Goal: Information Seeking & Learning: Learn about a topic

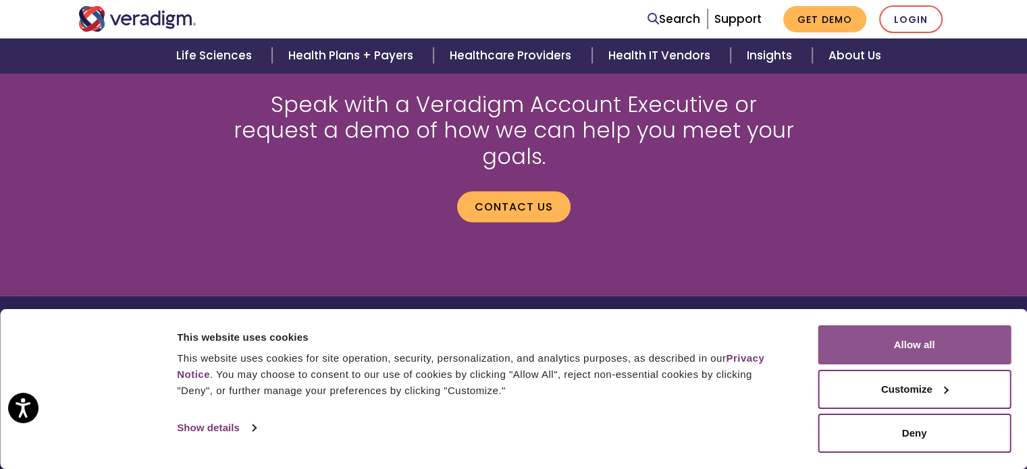
click at [911, 336] on button "Allow all" at bounding box center [913, 344] width 193 height 39
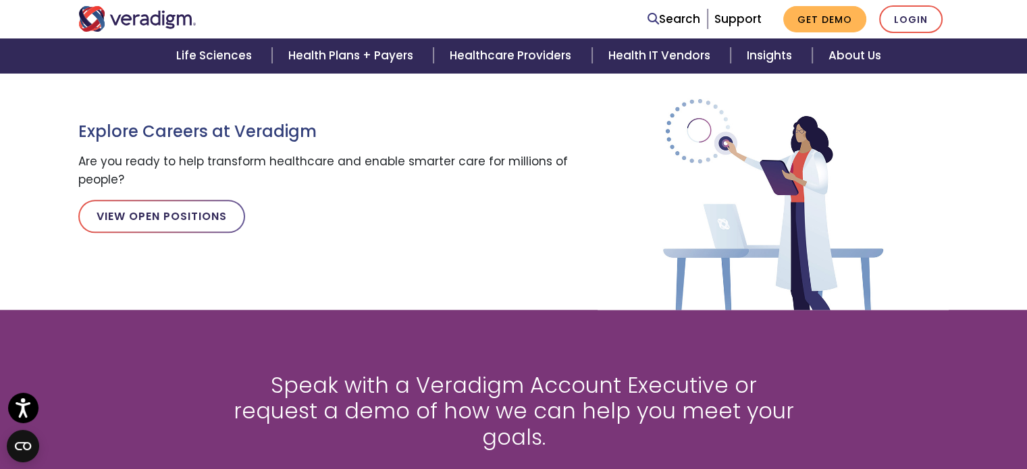
scroll to position [1941, 0]
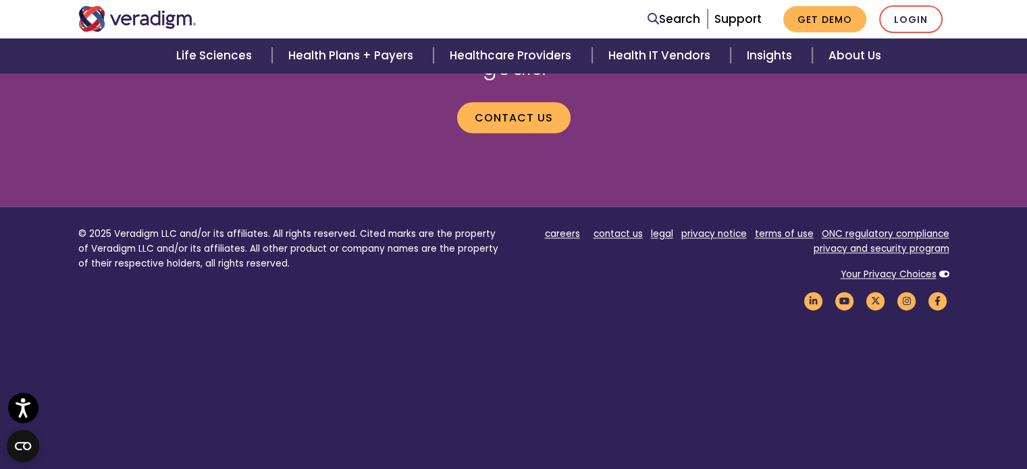
click at [576, 227] on ul "careers contact us legal privacy notice terms of use ONC regulatory compliance …" at bounding box center [736, 242] width 425 height 30
click at [570, 227] on link "careers" at bounding box center [562, 233] width 35 height 13
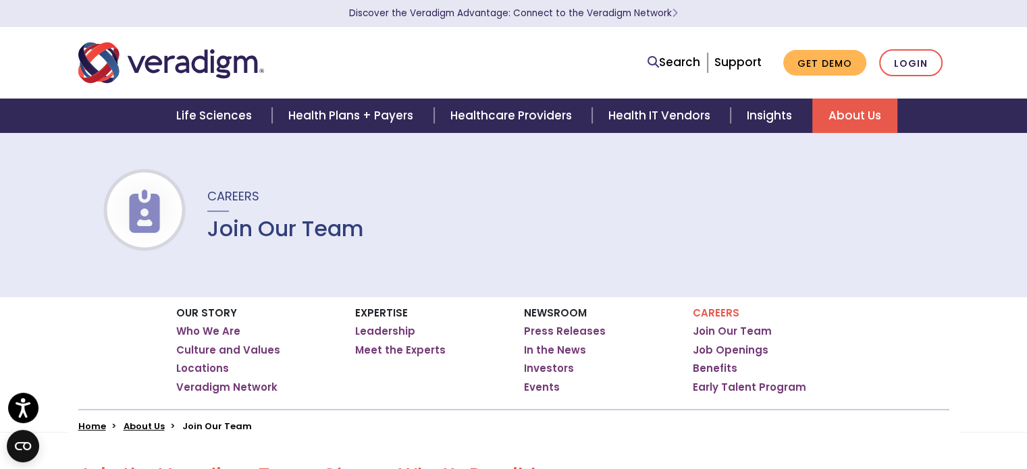
click at [250, 245] on div "Careers Join Our Team" at bounding box center [513, 214] width 1027 height 165
click at [709, 306] on div "Careers Join Our Team Job Openings Benefits Early Talent Program" at bounding box center [766, 353] width 169 height 112
click at [714, 313] on p "Careers" at bounding box center [772, 313] width 159 height 12
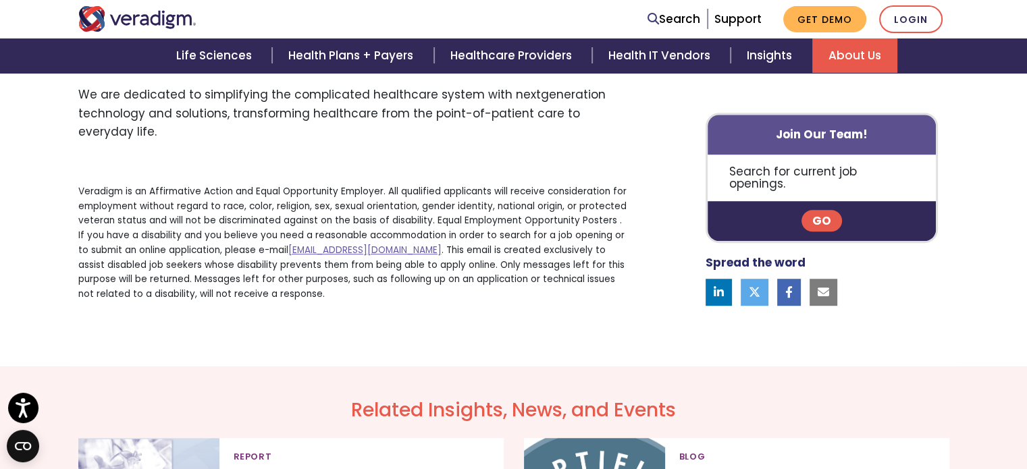
scroll to position [959, 0]
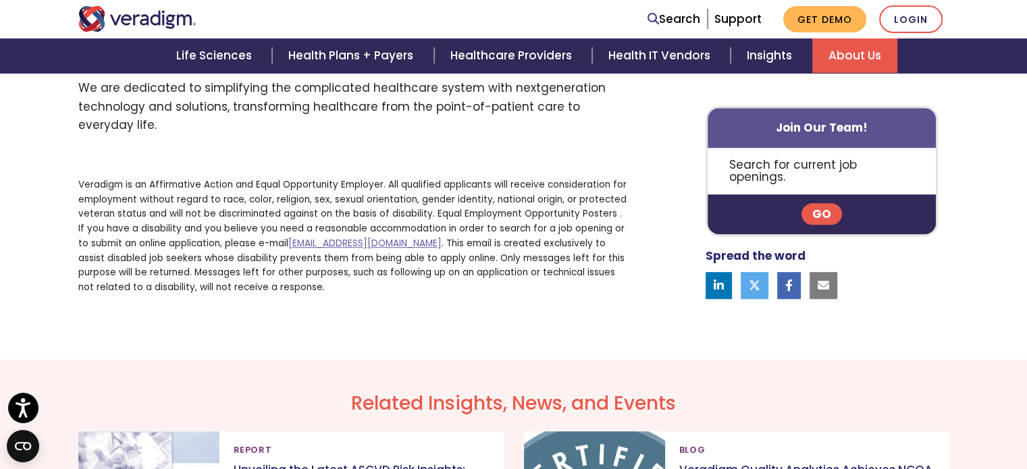
click at [815, 213] on link "Go" at bounding box center [821, 214] width 41 height 22
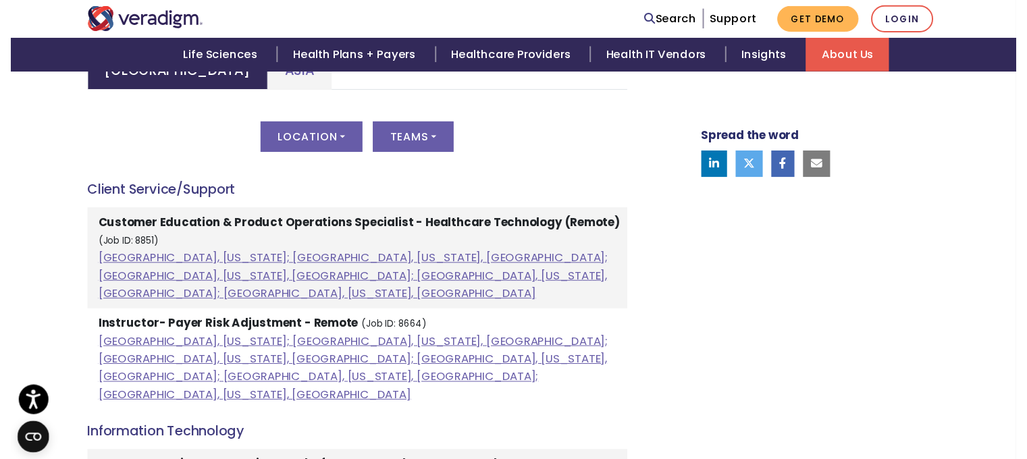
scroll to position [628, 0]
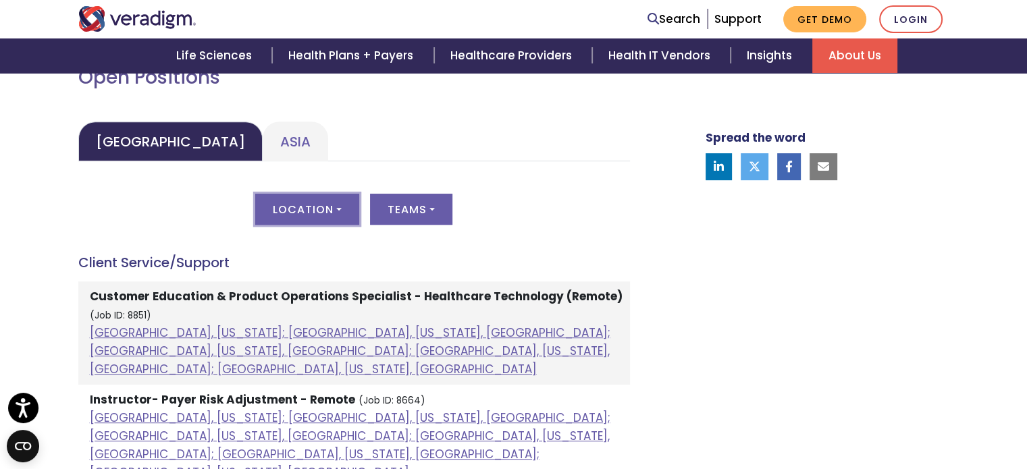
click at [346, 215] on button "Location" at bounding box center [307, 209] width 104 height 31
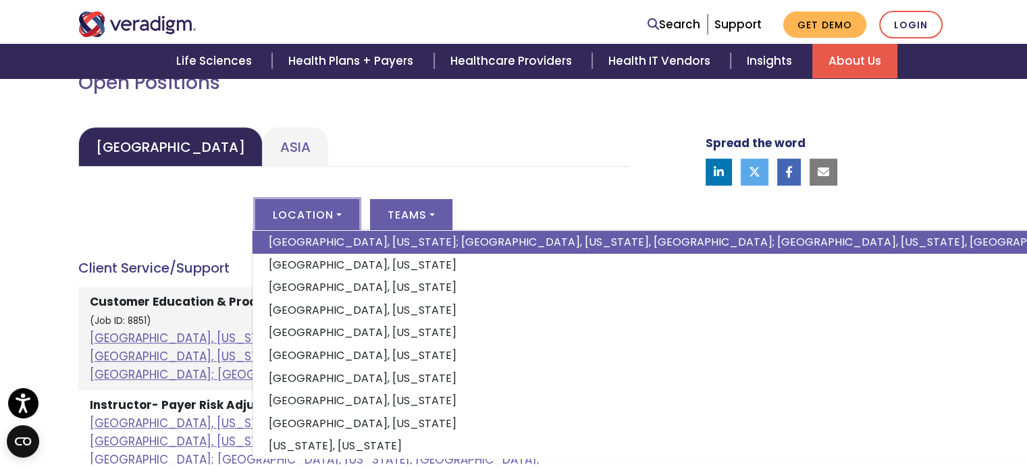
scroll to position [127, 0]
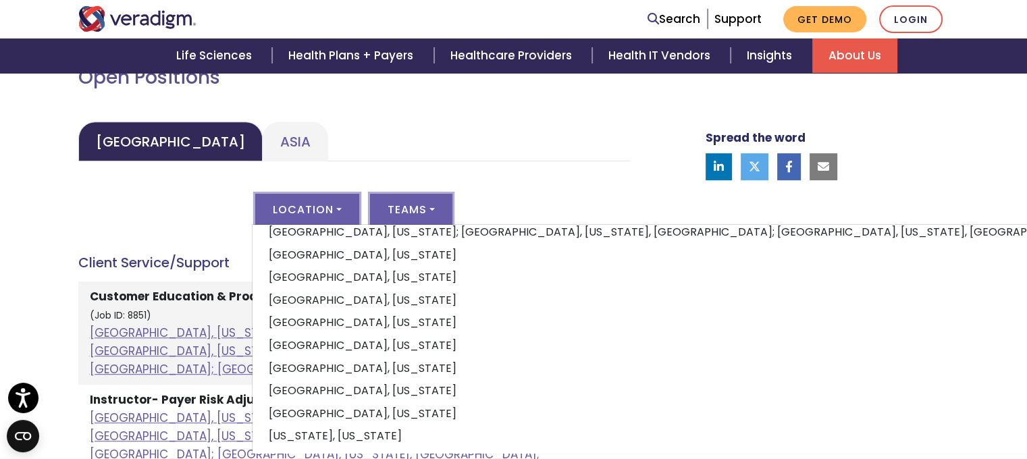
click at [416, 215] on button "Teams" at bounding box center [411, 209] width 82 height 31
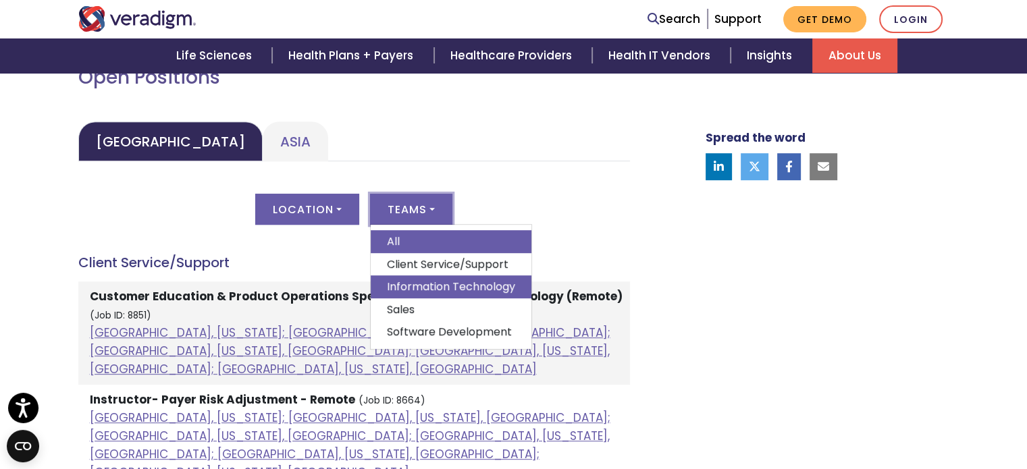
click at [441, 292] on link "Information Technology" at bounding box center [451, 286] width 161 height 23
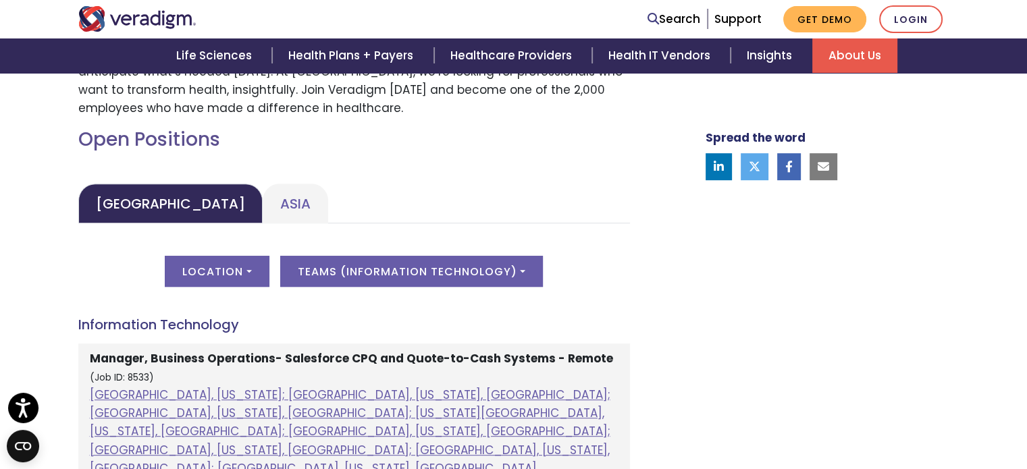
scroll to position [554, 0]
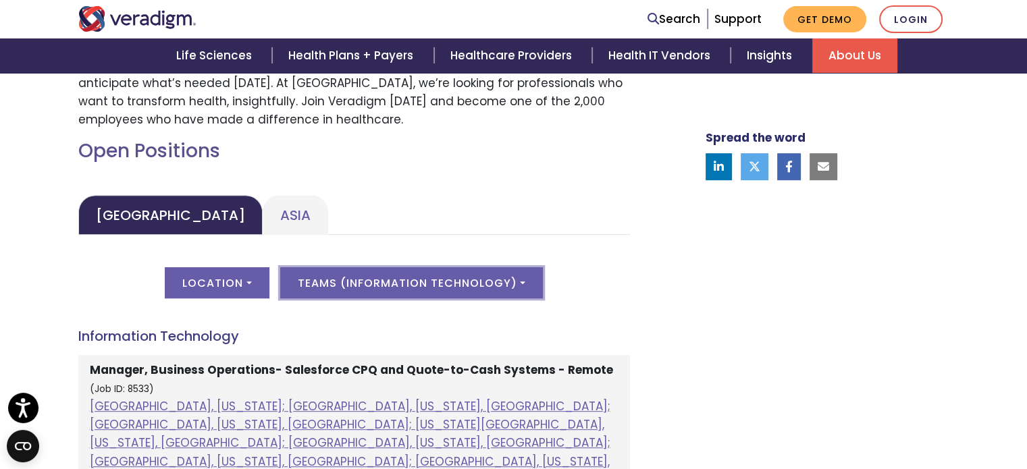
click at [443, 290] on button "Teams ( Information Technology )" at bounding box center [411, 282] width 263 height 31
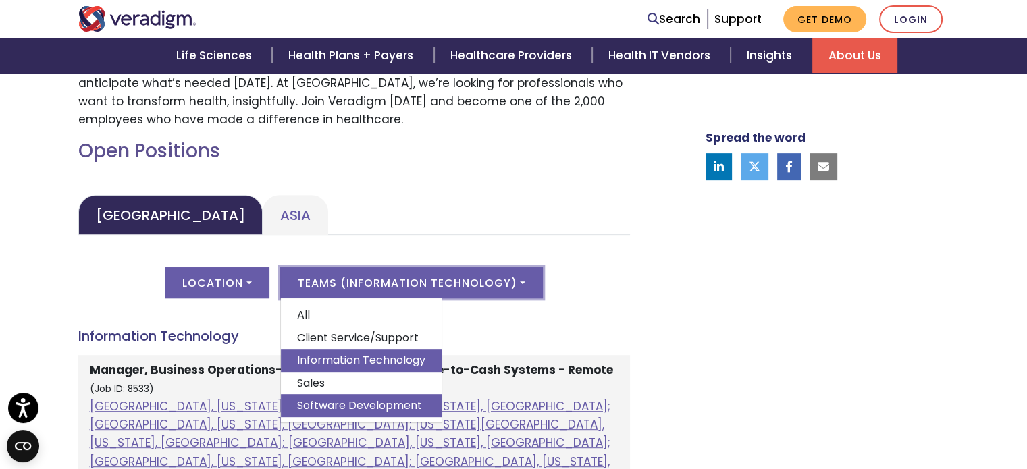
click at [374, 402] on link "Software Development" at bounding box center [361, 405] width 161 height 23
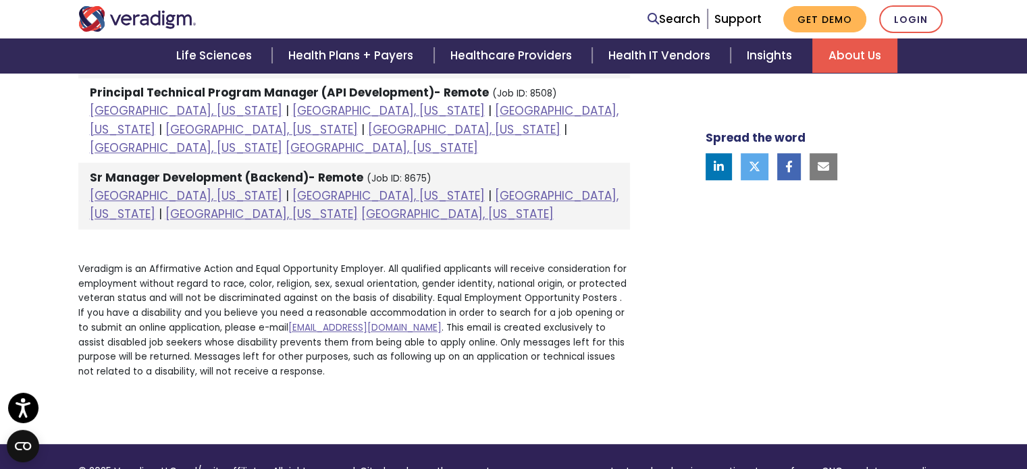
scroll to position [603, 0]
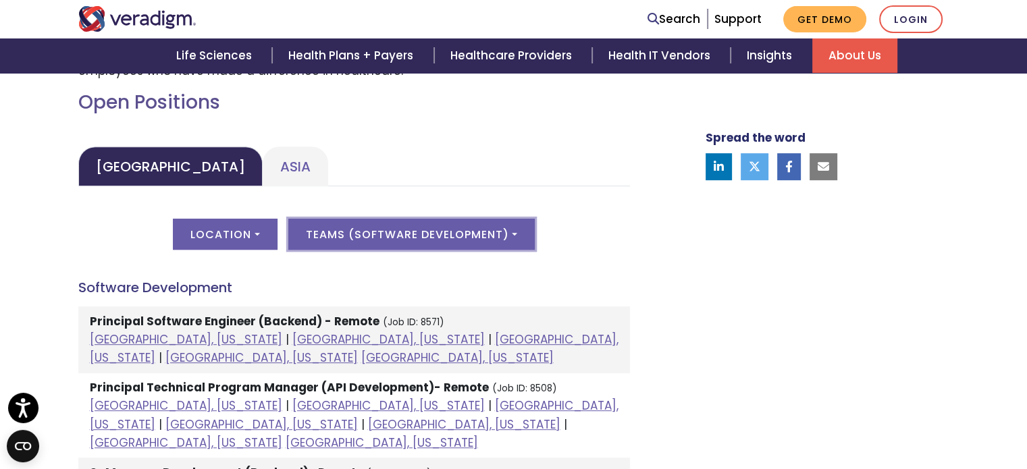
click at [412, 231] on button "Teams ( Software Development )" at bounding box center [411, 234] width 246 height 31
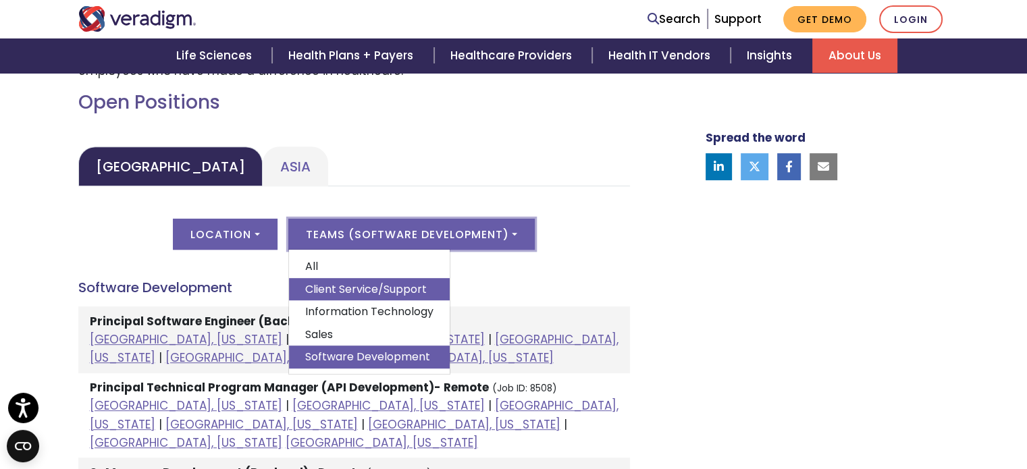
click at [367, 286] on link "Client Service/Support" at bounding box center [369, 289] width 161 height 23
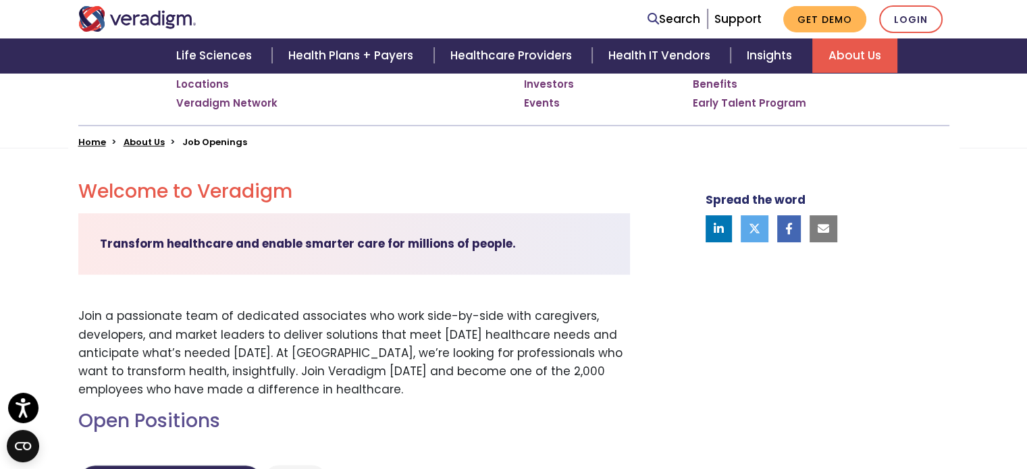
scroll to position [689, 0]
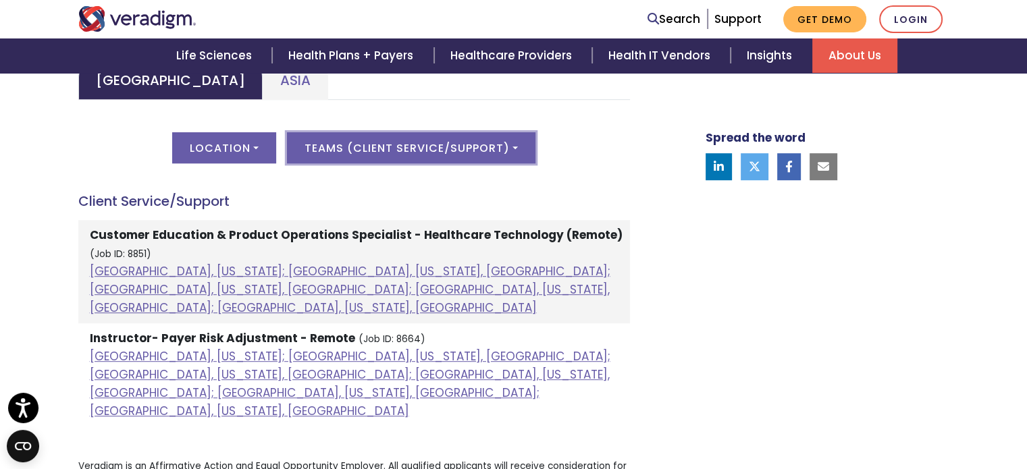
click at [372, 140] on button "Teams ( Client Service/Support )" at bounding box center [411, 147] width 248 height 31
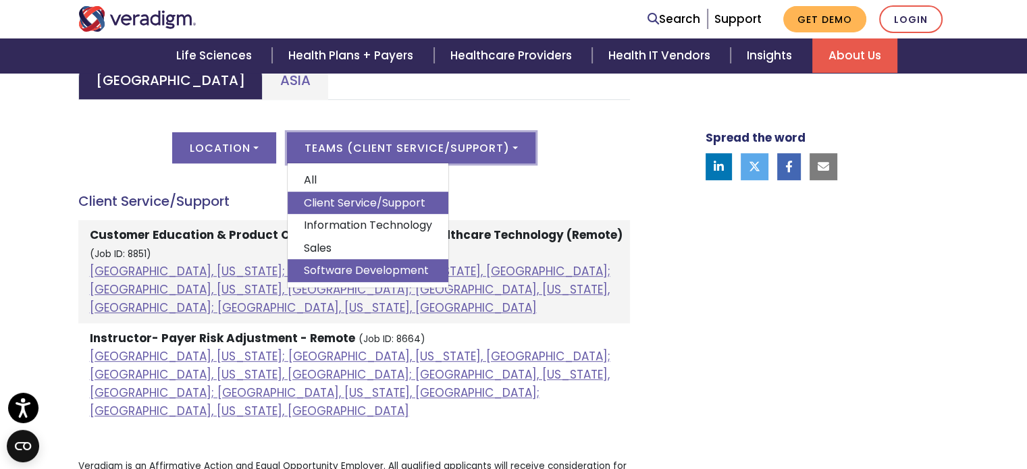
click at [375, 269] on link "Software Development" at bounding box center [368, 270] width 161 height 23
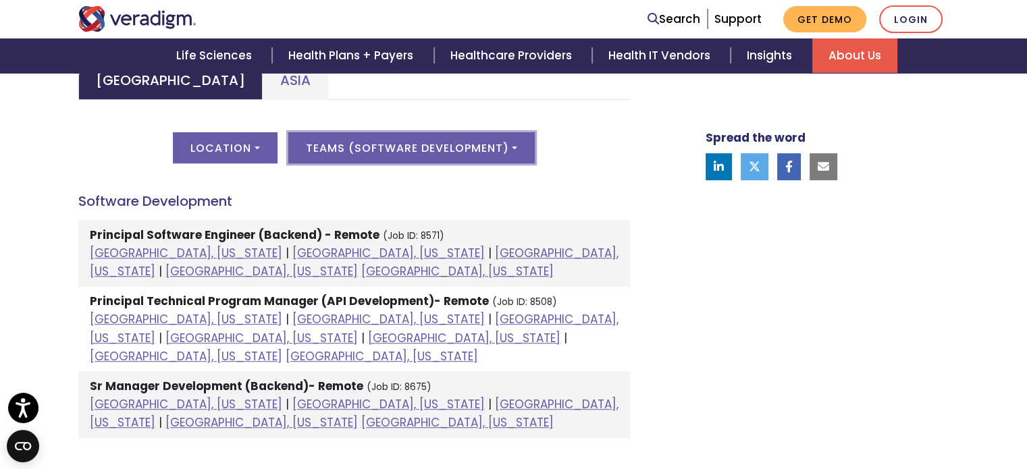
click at [383, 144] on button "Teams ( Software Development )" at bounding box center [411, 147] width 246 height 31
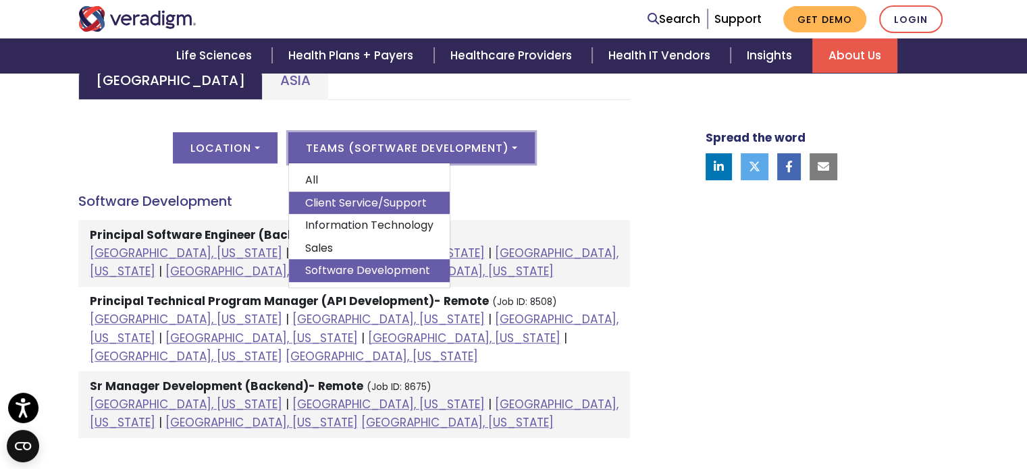
click at [375, 211] on link "Client Service/Support" at bounding box center [369, 203] width 161 height 23
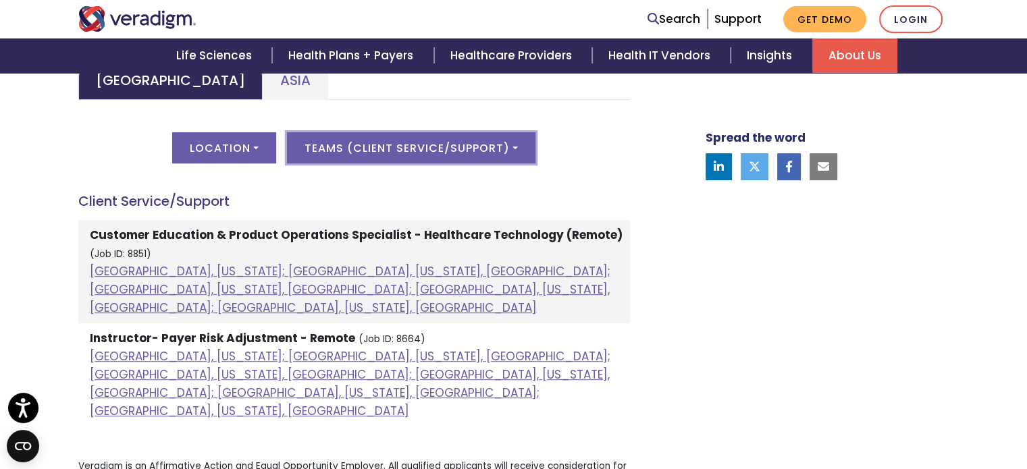
click at [379, 138] on button "Teams ( Client Service/Support )" at bounding box center [411, 147] width 248 height 31
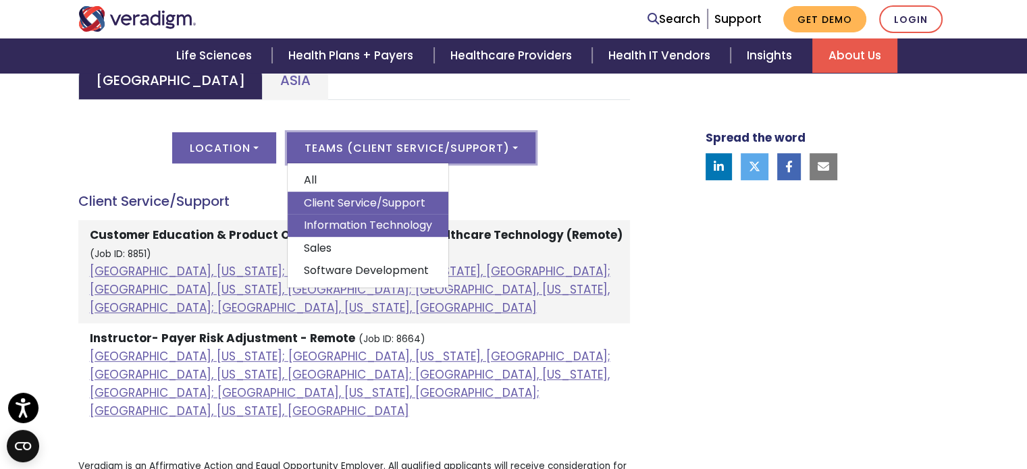
click at [373, 229] on link "Information Technology" at bounding box center [368, 225] width 161 height 23
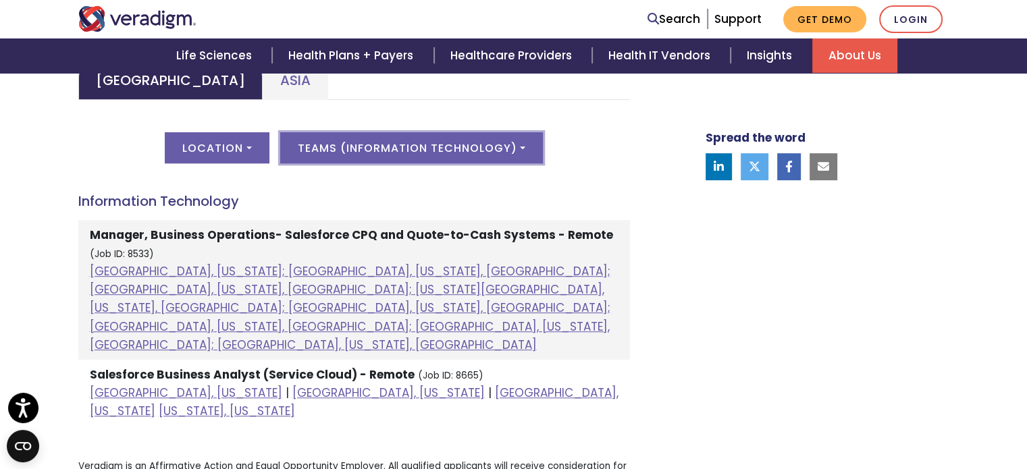
click at [381, 135] on button "Teams ( Information Technology )" at bounding box center [411, 147] width 263 height 31
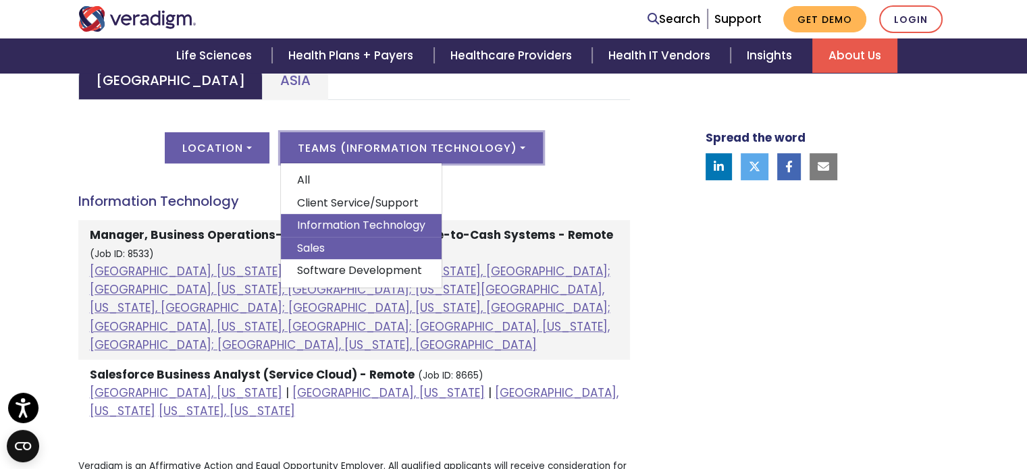
click at [383, 240] on link "Sales" at bounding box center [361, 248] width 161 height 23
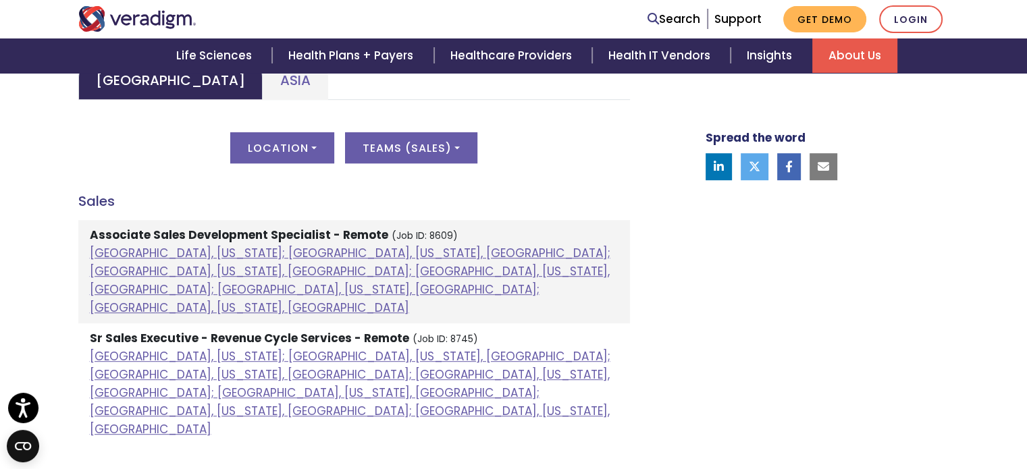
click at [377, 130] on div "United States Asia United States Location All Atlanta, Georgia; Chicago, Illino…" at bounding box center [353, 252] width 551 height 385
click at [379, 137] on button "Teams ( Sales )" at bounding box center [411, 147] width 132 height 31
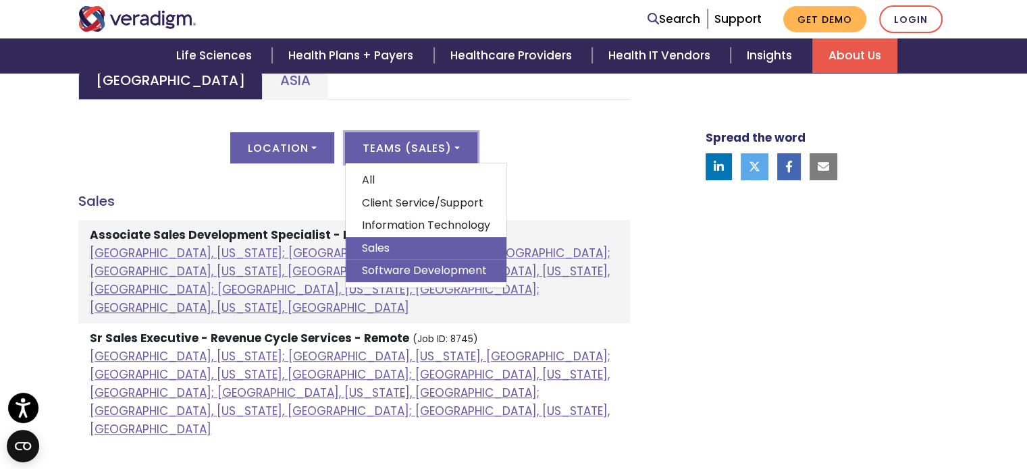
click at [396, 261] on link "Software Development" at bounding box center [426, 270] width 161 height 23
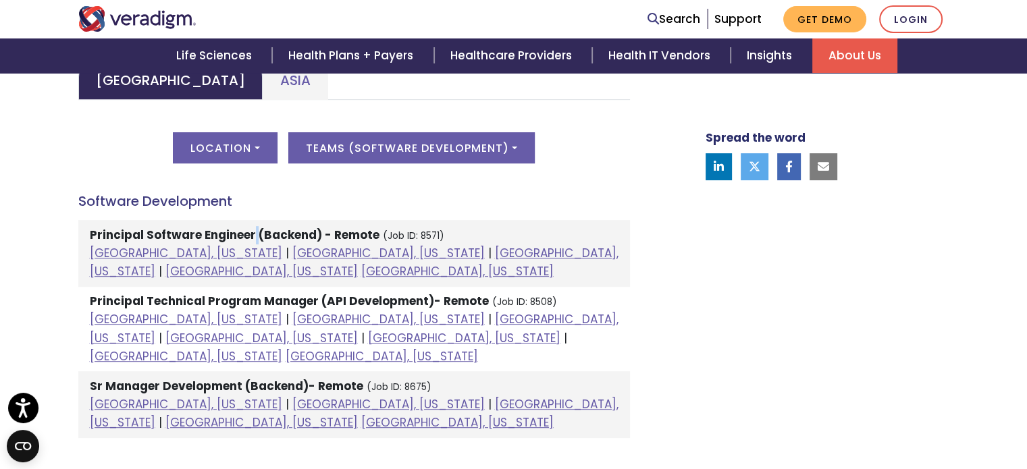
drag, startPoint x: 329, startPoint y: 235, endPoint x: 253, endPoint y: 224, distance: 77.0
click at [253, 224] on li "Principal Software Engineer (Backend) - Remote (Job ID: 8571) Chicago, Illinois…" at bounding box center [353, 253] width 551 height 67
click at [254, 238] on strong "Principal Software Engineer (Backend) - Remote" at bounding box center [235, 235] width 290 height 16
click at [130, 254] on link "Chicago, Illinois" at bounding box center [186, 253] width 192 height 16
